Goal: Navigation & Orientation: Find specific page/section

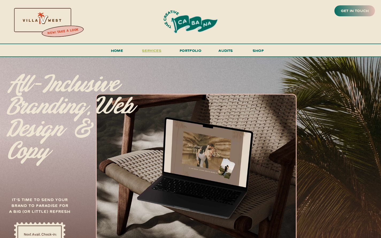
click at [154, 51] on span "services" at bounding box center [152, 50] width 20 height 5
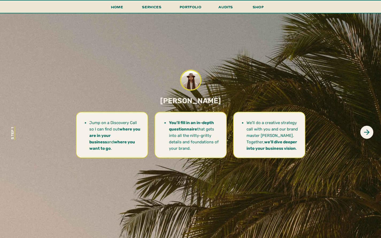
scroll to position [1920, 0]
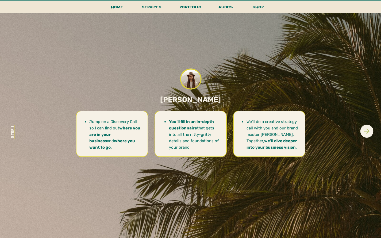
click at [367, 133] on icon at bounding box center [367, 131] width 6 height 6
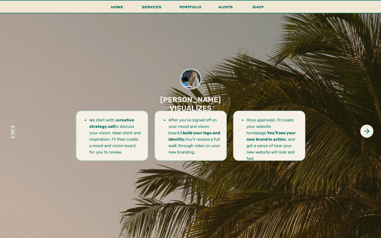
click at [226, 131] on div at bounding box center [191, 136] width 72 height 50
click at [148, 137] on div at bounding box center [112, 136] width 72 height 50
click at [370, 134] on icon at bounding box center [367, 131] width 8 height 8
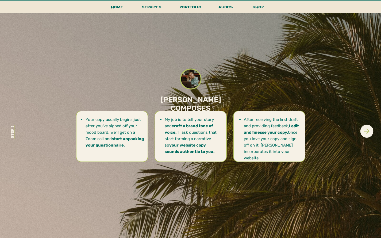
click at [370, 130] on icon at bounding box center [367, 131] width 8 height 8
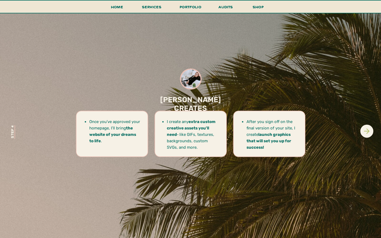
click at [370, 130] on icon at bounding box center [367, 131] width 8 height 8
